Goal: Book appointment/travel/reservation

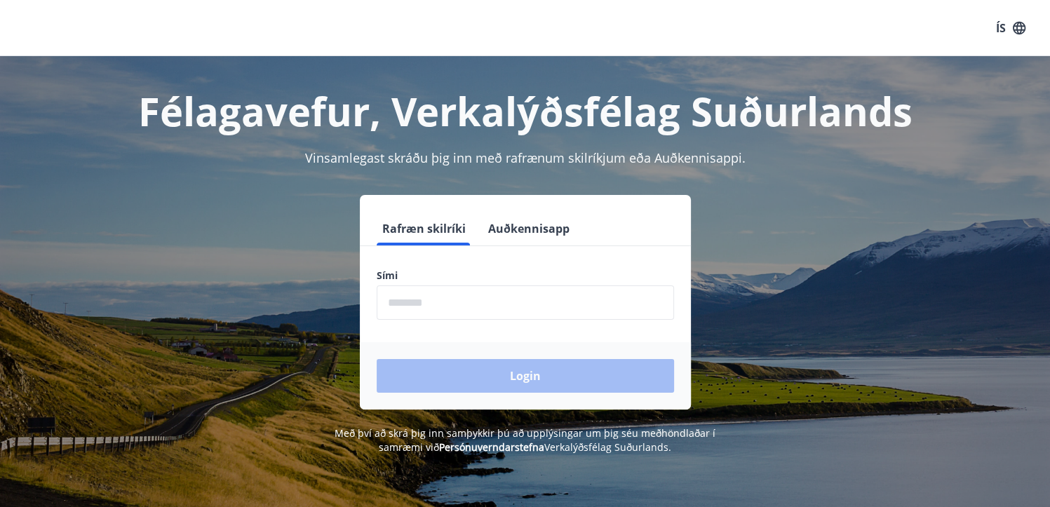
click at [446, 302] on input "phone" at bounding box center [525, 302] width 297 height 34
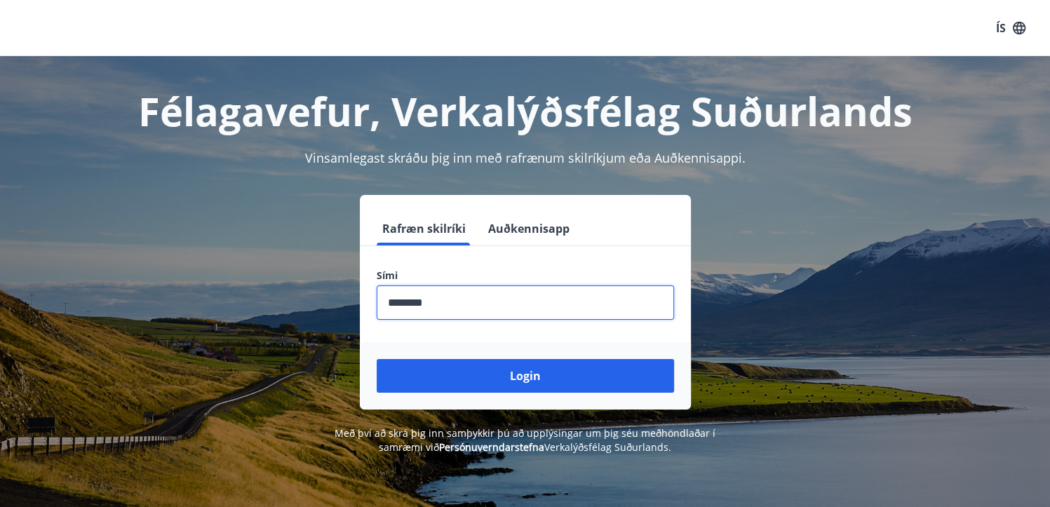
type input "********"
click at [377, 359] on button "Login" at bounding box center [525, 376] width 297 height 34
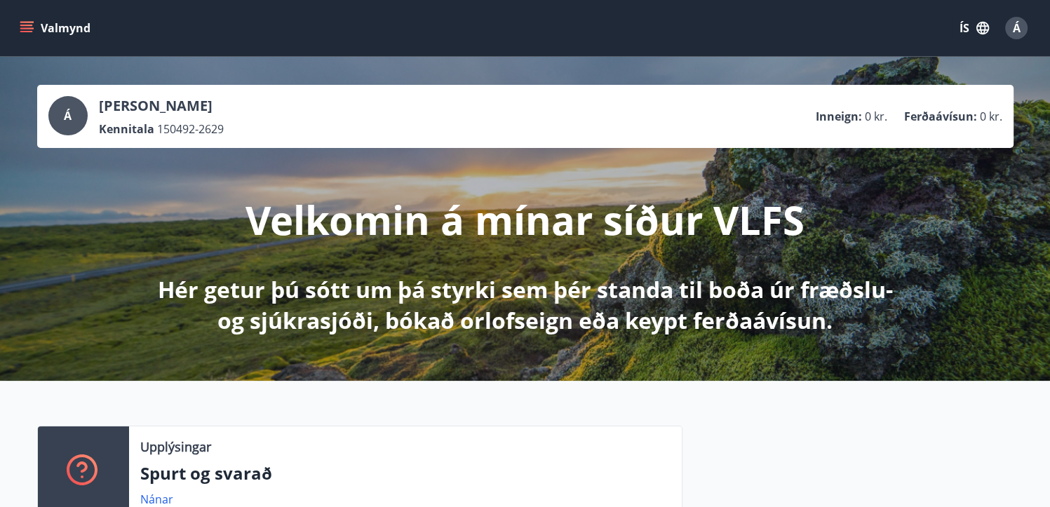
click at [36, 20] on button "Valmynd" at bounding box center [56, 27] width 79 height 25
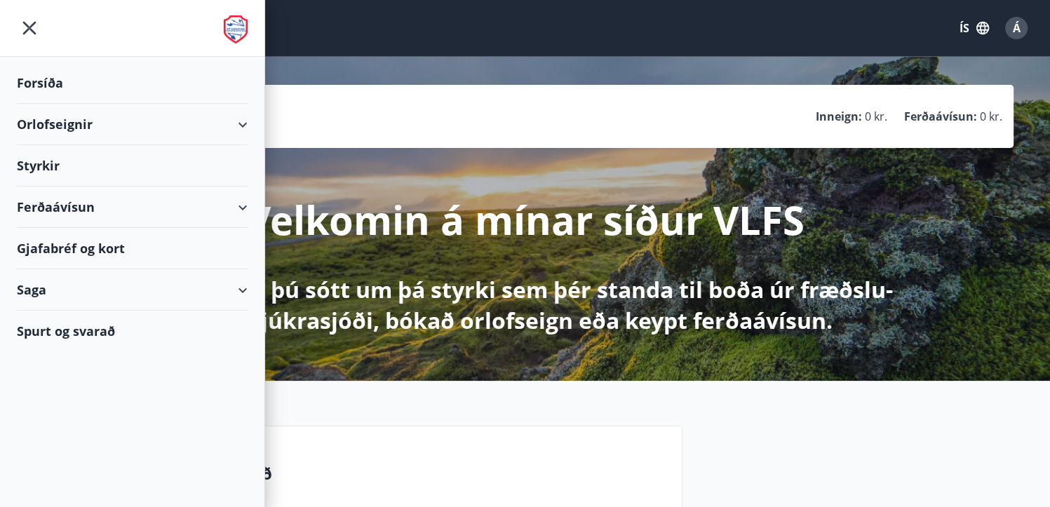
click at [102, 129] on div "Orlofseignir" at bounding box center [132, 124] width 231 height 41
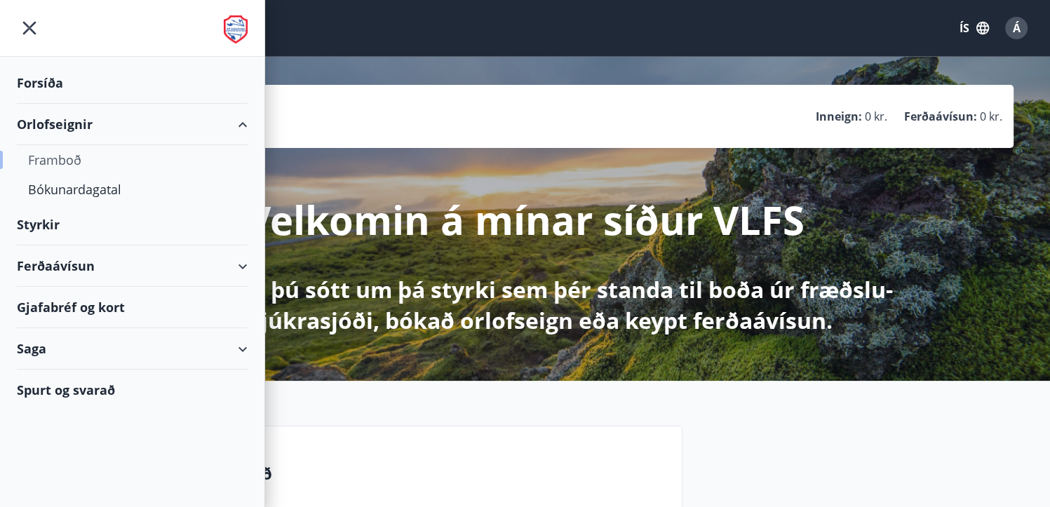
click at [76, 152] on div "Framboð" at bounding box center [132, 159] width 208 height 29
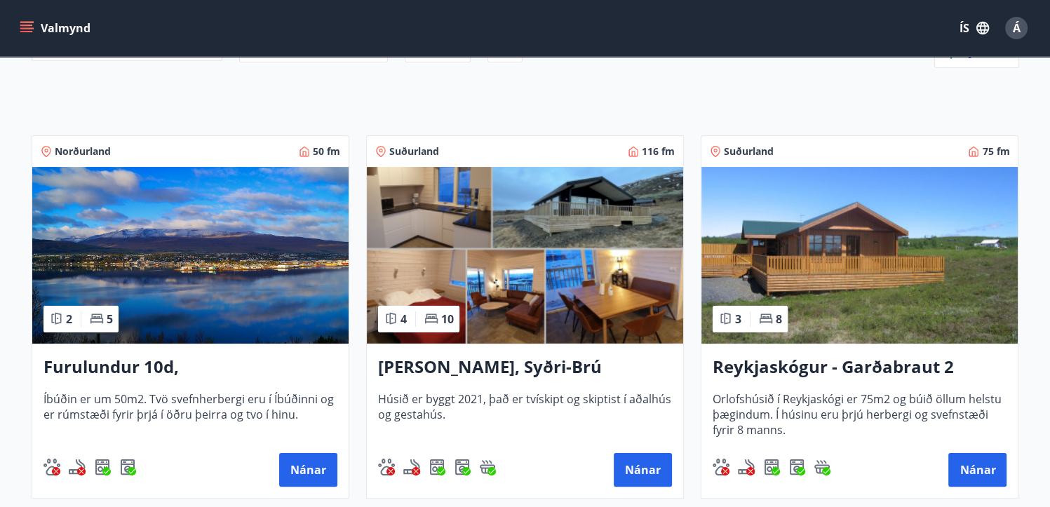
scroll to position [210, 0]
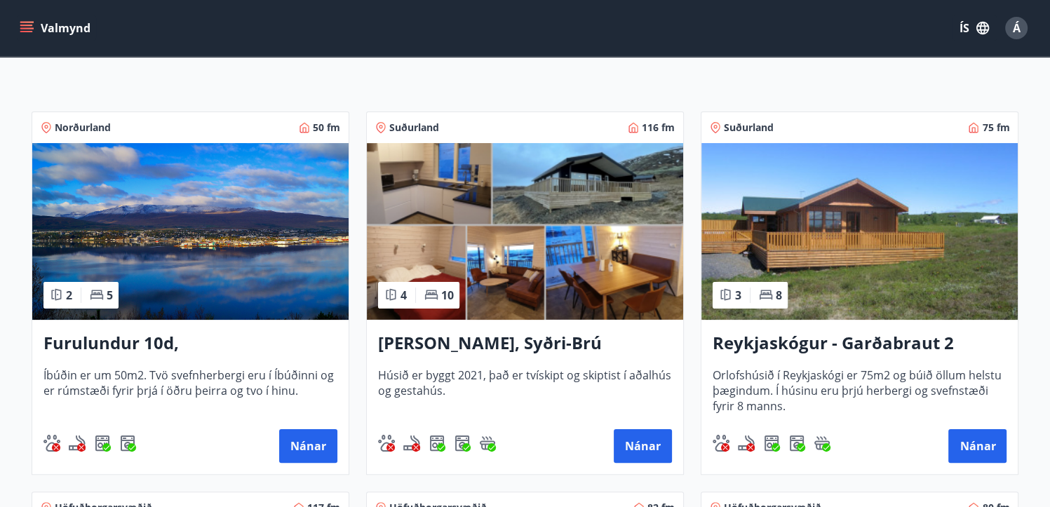
click at [832, 191] on img at bounding box center [859, 231] width 316 height 177
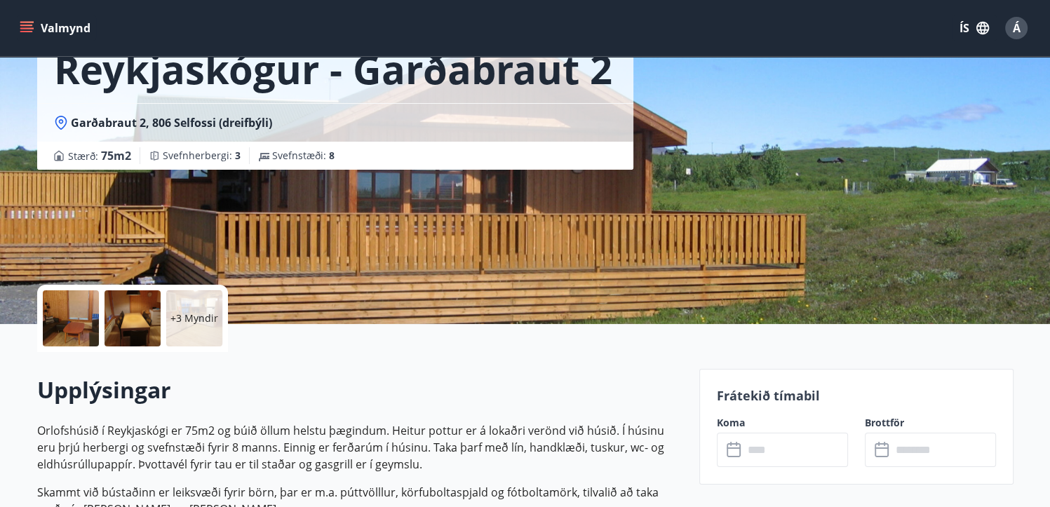
scroll to position [281, 0]
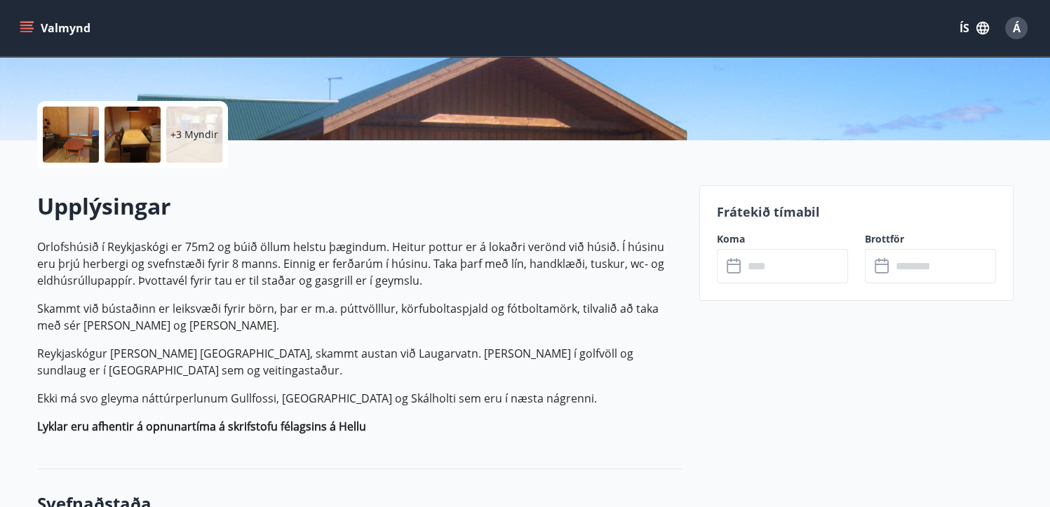
click at [801, 261] on input "text" at bounding box center [795, 266] width 104 height 34
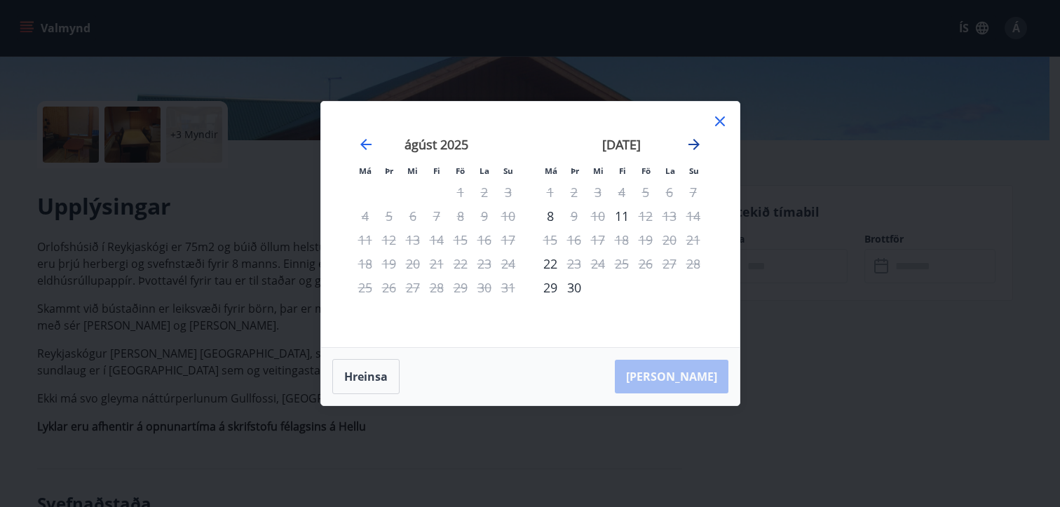
click at [694, 136] on icon "Move forward to switch to the next month." at bounding box center [694, 144] width 17 height 17
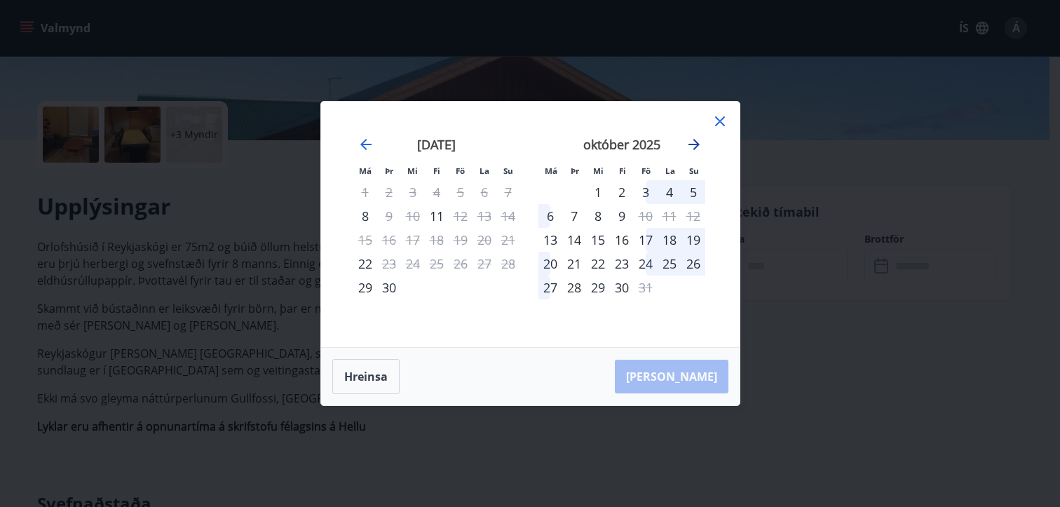
click at [694, 136] on icon "Move forward to switch to the next month." at bounding box center [694, 144] width 17 height 17
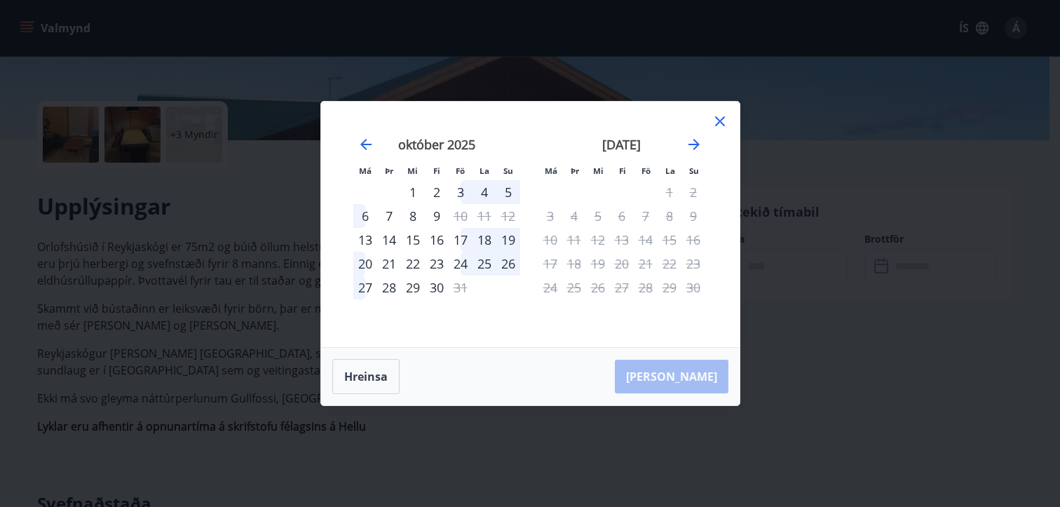
click at [720, 120] on icon at bounding box center [720, 121] width 10 height 10
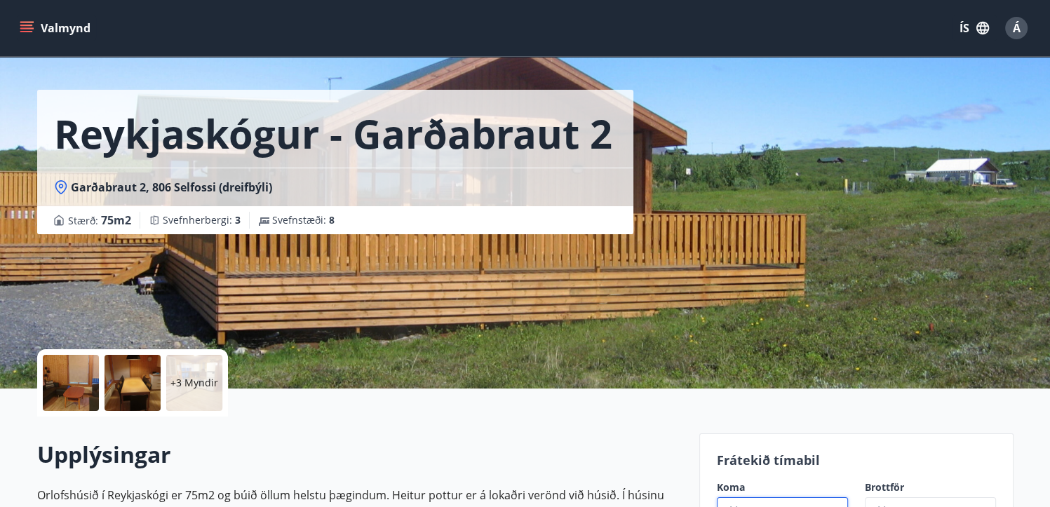
scroll to position [0, 0]
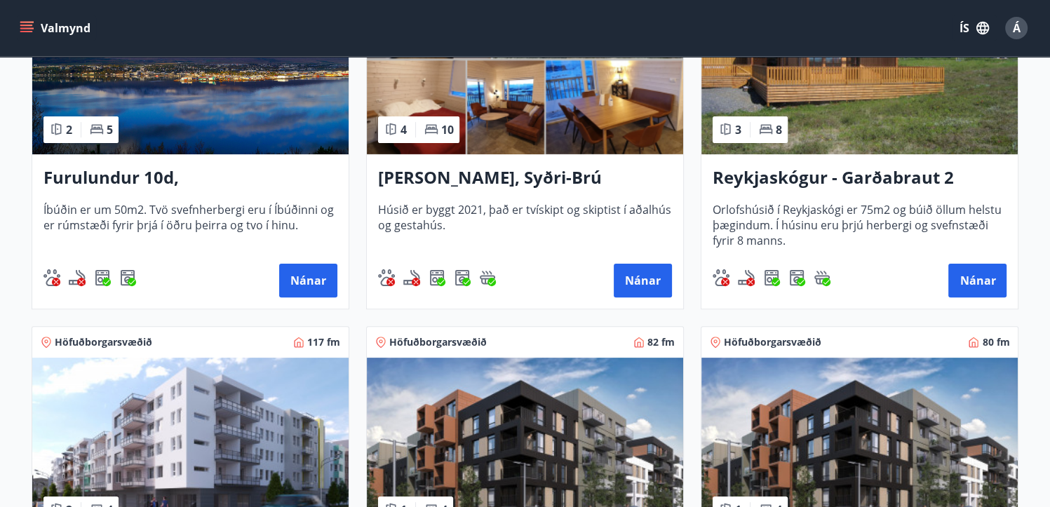
scroll to position [351, 0]
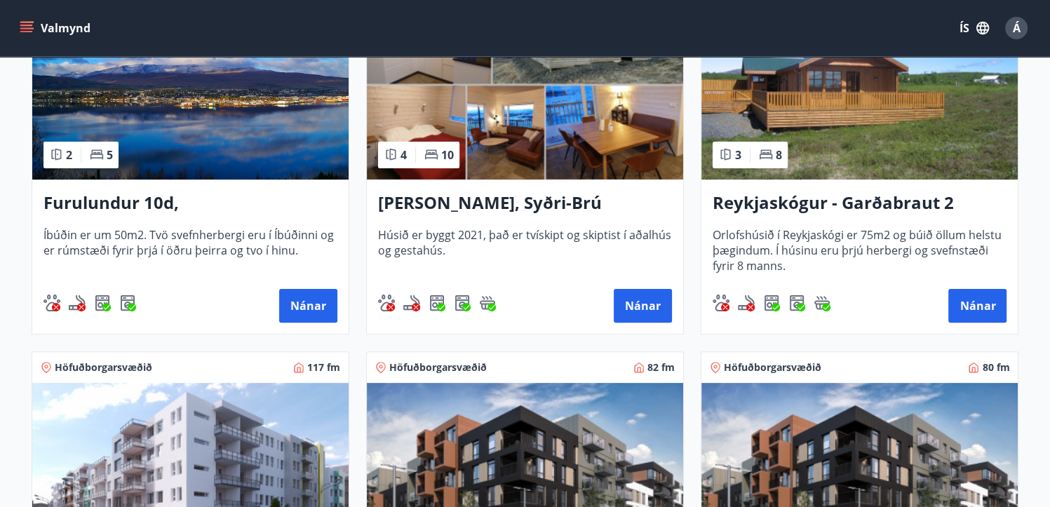
click at [426, 212] on h3 "Lyngbrekka, Syðri-Brú" at bounding box center [525, 203] width 294 height 25
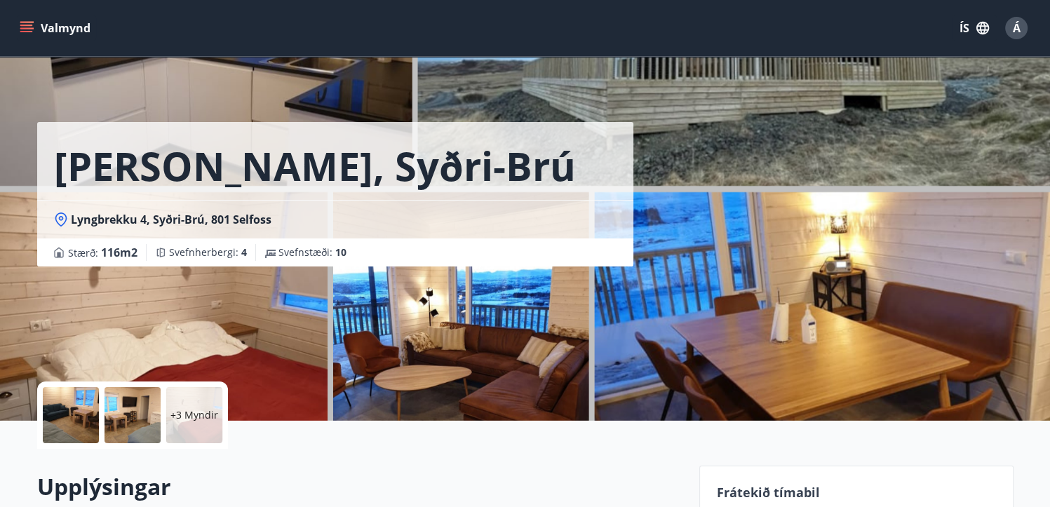
scroll to position [210, 0]
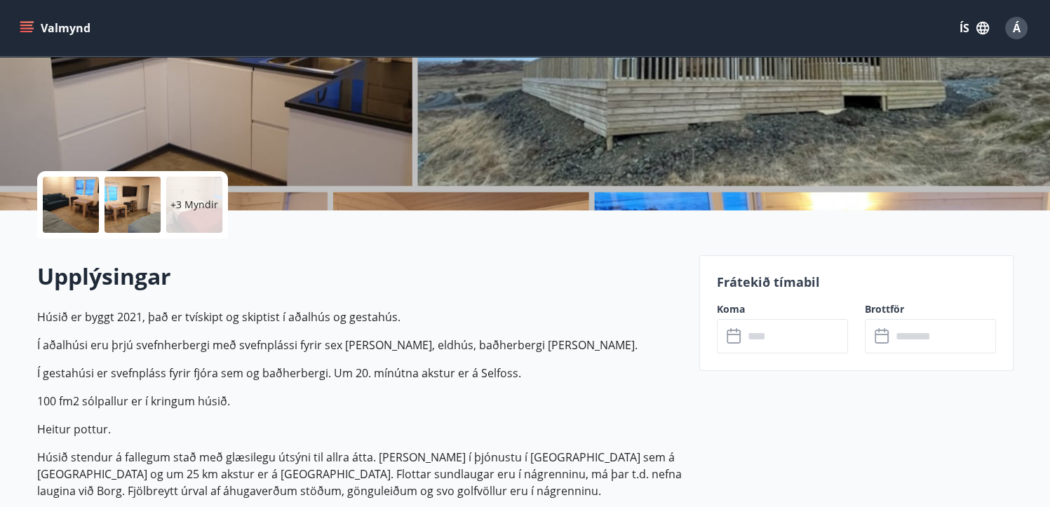
click at [787, 325] on input "text" at bounding box center [795, 336] width 104 height 34
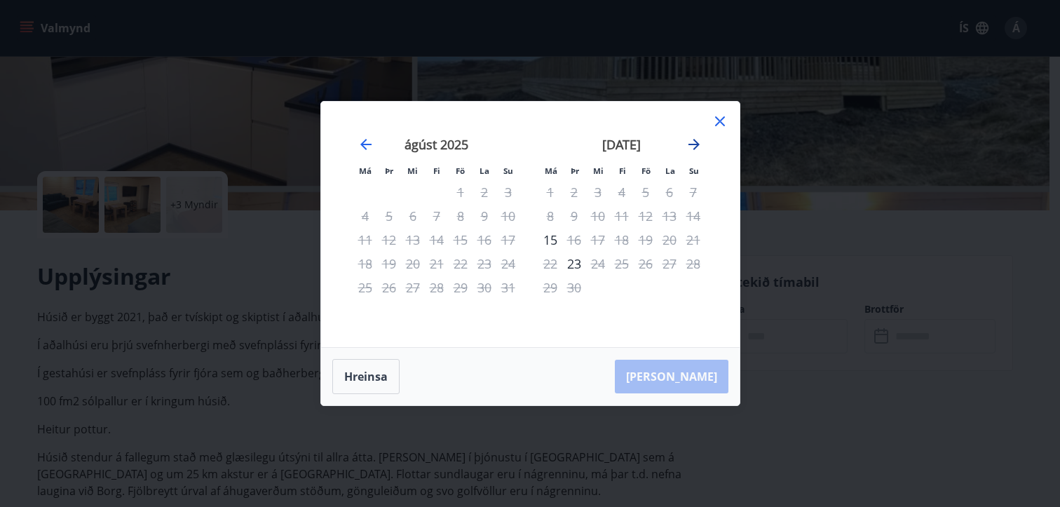
click at [693, 144] on icon "Move forward to switch to the next month." at bounding box center [694, 144] width 17 height 17
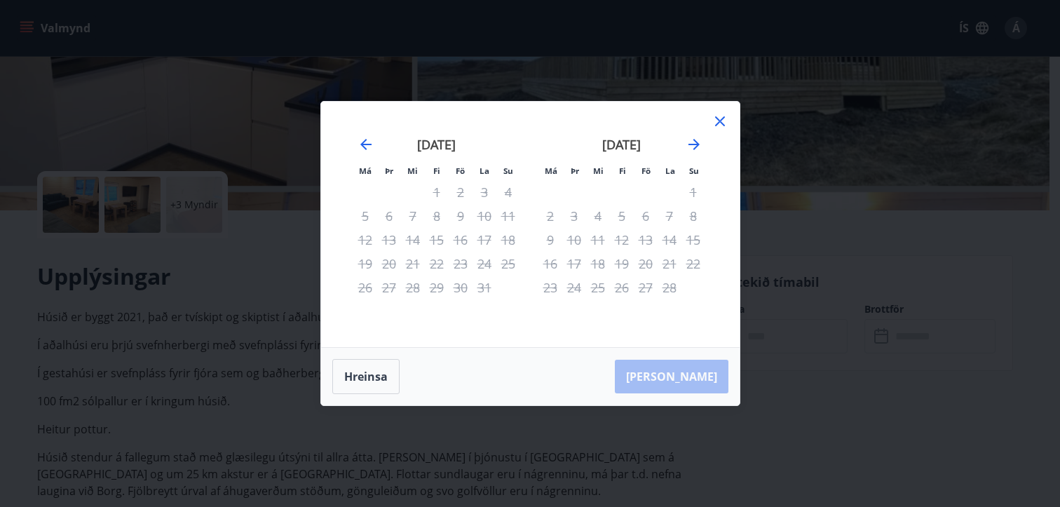
click at [722, 123] on icon at bounding box center [720, 121] width 10 height 10
